Goal: Task Accomplishment & Management: Use online tool/utility

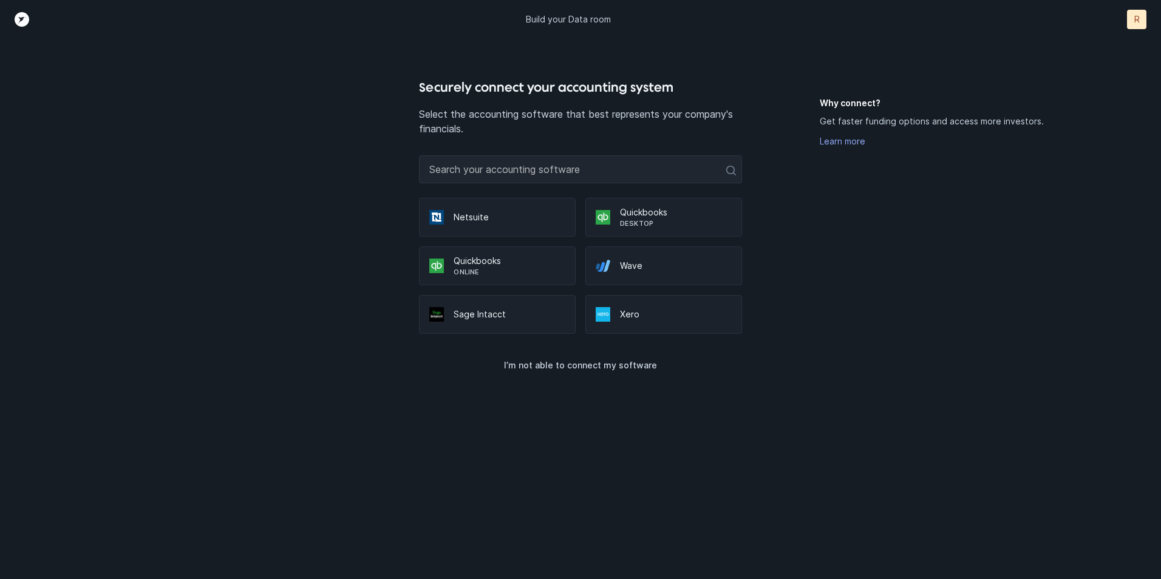
click at [491, 216] on p "Netsuite" at bounding box center [510, 217] width 112 height 12
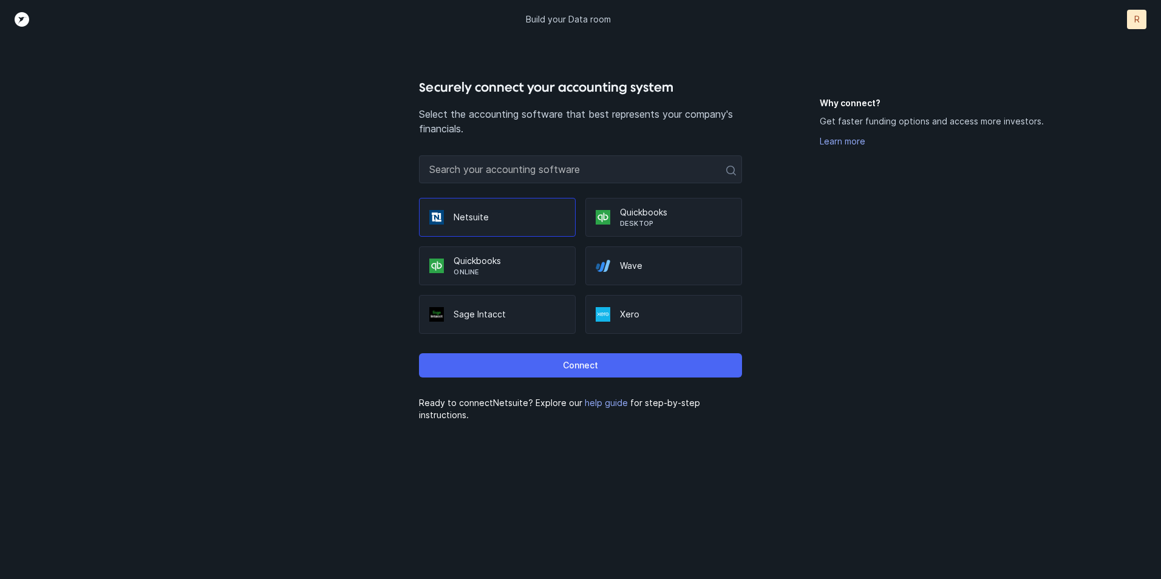
click at [638, 370] on button "Connect" at bounding box center [580, 366] width 323 height 24
